Goal: Task Accomplishment & Management: Use online tool/utility

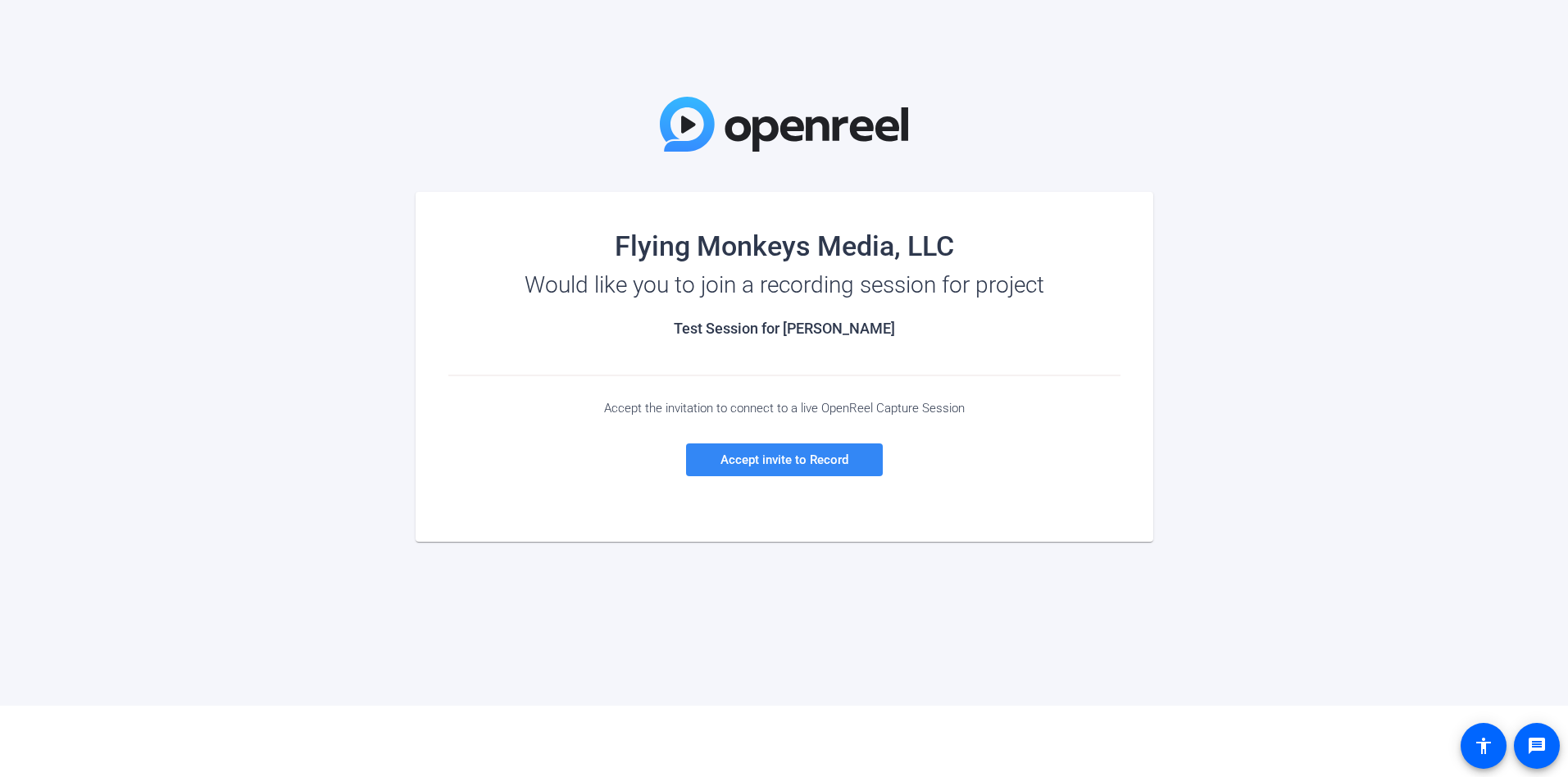
click at [802, 473] on span at bounding box center [784, 460] width 196 height 39
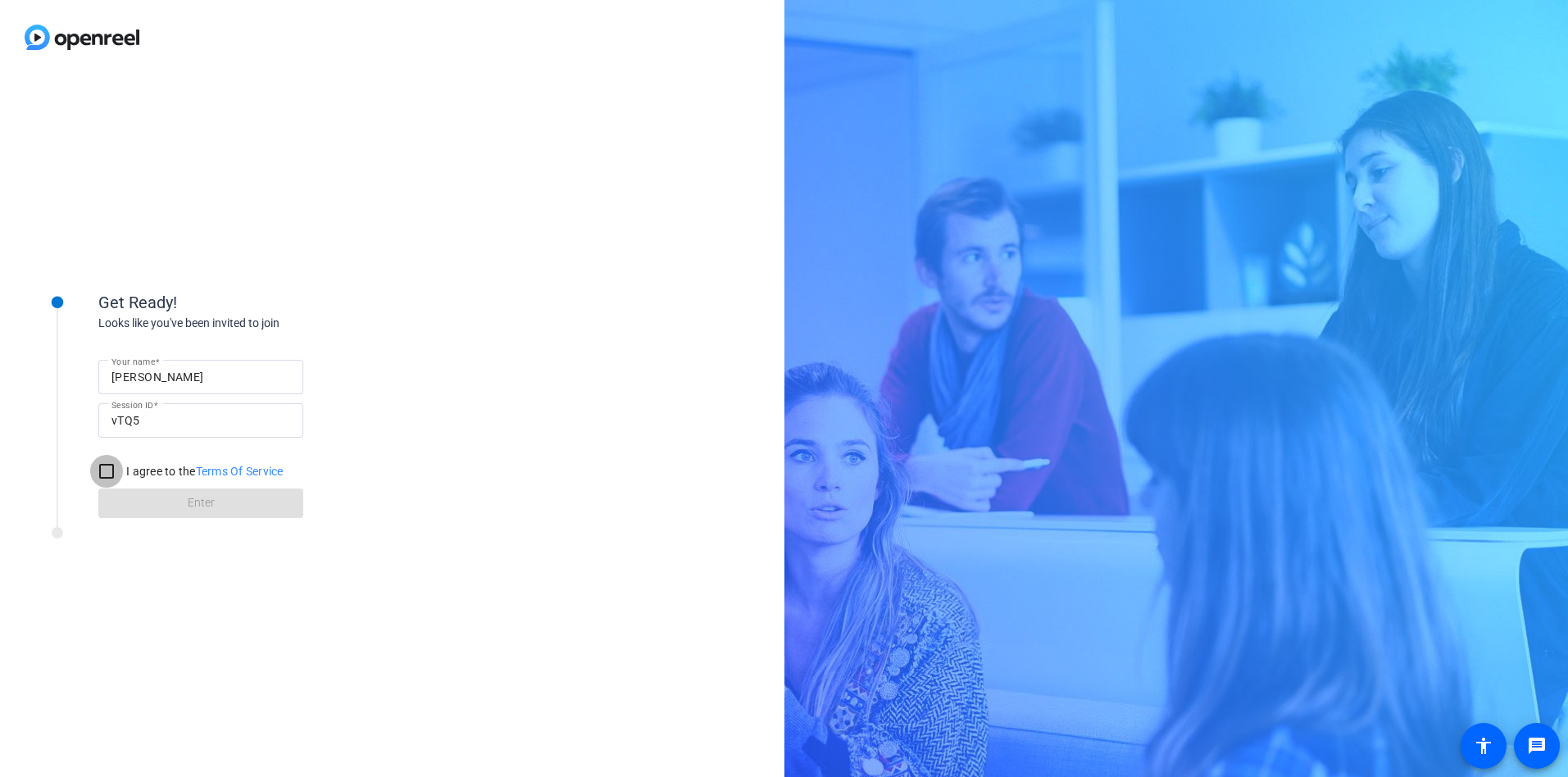
click at [109, 468] on input "I agree to the Terms Of Service" at bounding box center [107, 471] width 32 height 32
checkbox input "true"
click at [150, 499] on span at bounding box center [200, 502] width 205 height 39
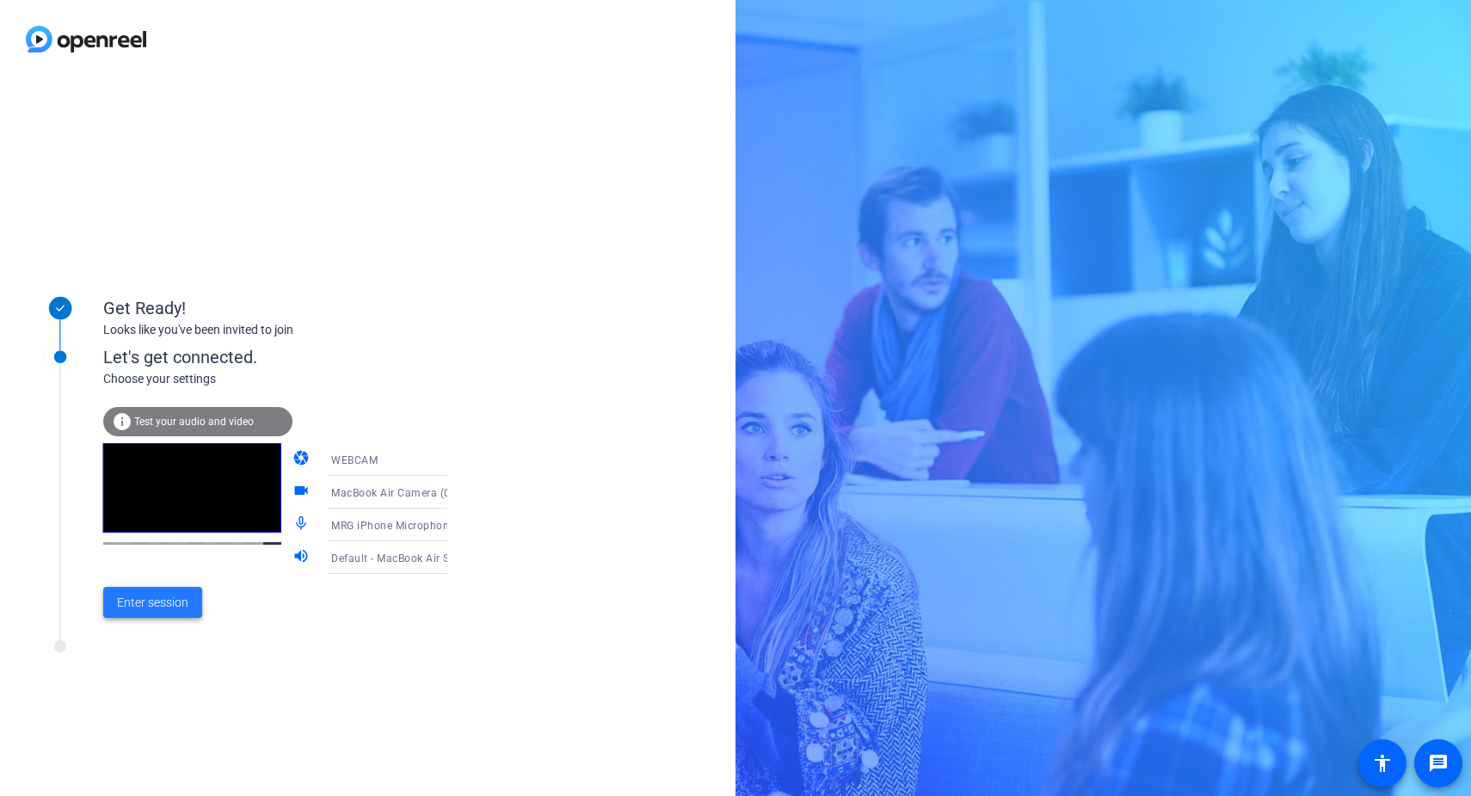
click at [159, 605] on span "Enter session" at bounding box center [152, 602] width 71 height 18
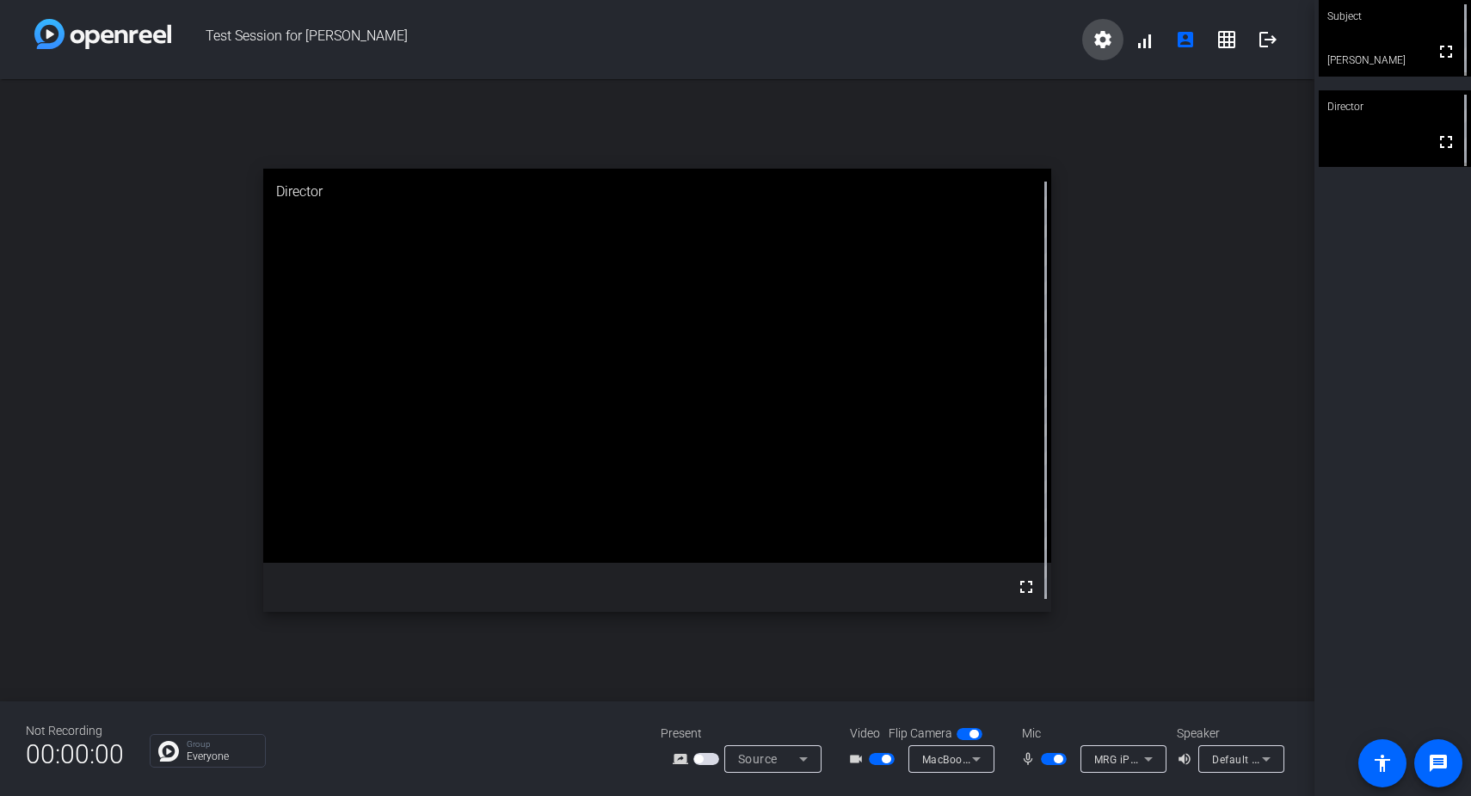
click at [1103, 38] on mat-icon "settings" at bounding box center [1102, 39] width 21 height 21
click at [1103, 38] on div at bounding box center [735, 398] width 1471 height 796
click at [1233, 40] on mat-icon "grid_on" at bounding box center [1226, 39] width 21 height 21
